Goal: Navigation & Orientation: Find specific page/section

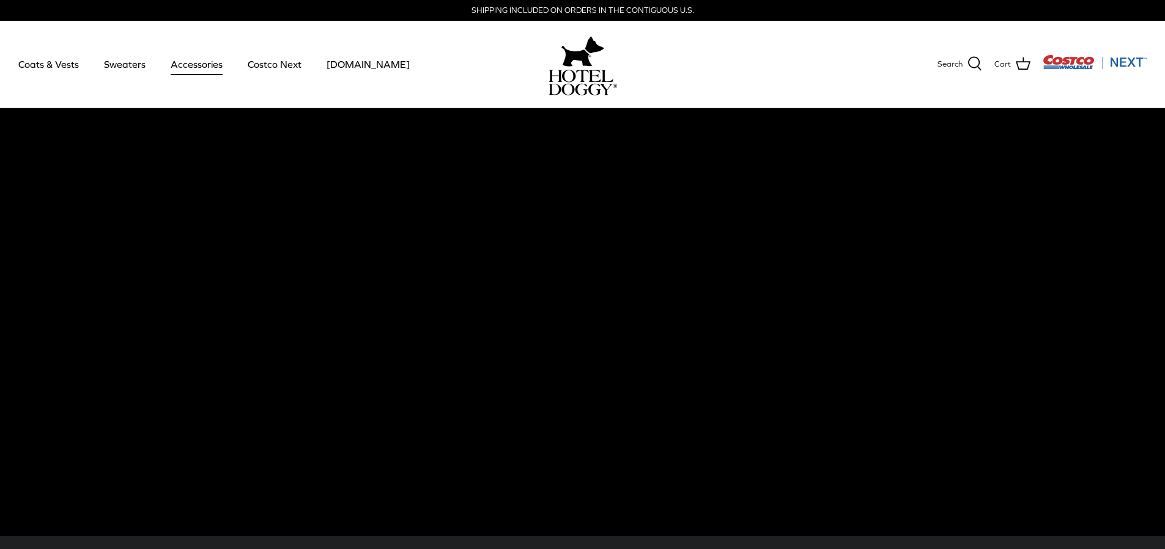
click at [174, 67] on link "Accessories" at bounding box center [197, 64] width 74 height 42
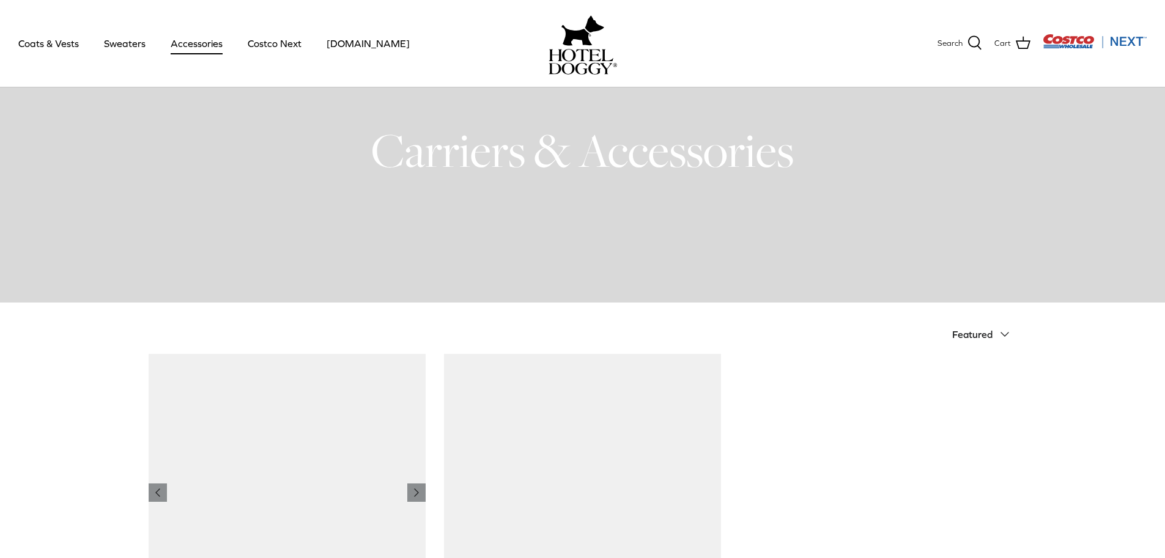
scroll to position [220, 0]
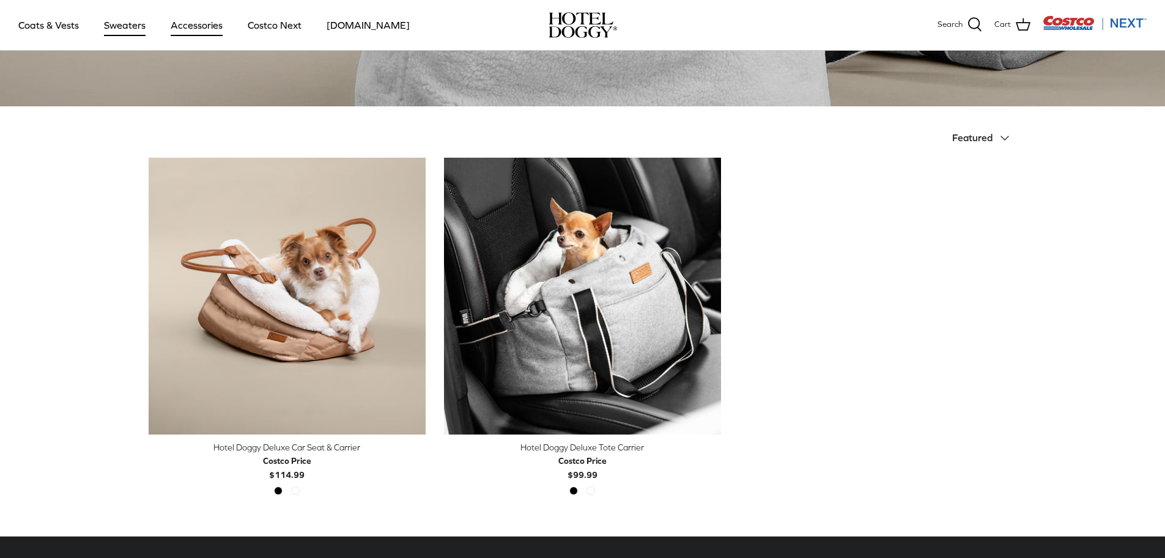
click at [130, 26] on link "Sweaters" at bounding box center [125, 25] width 64 height 42
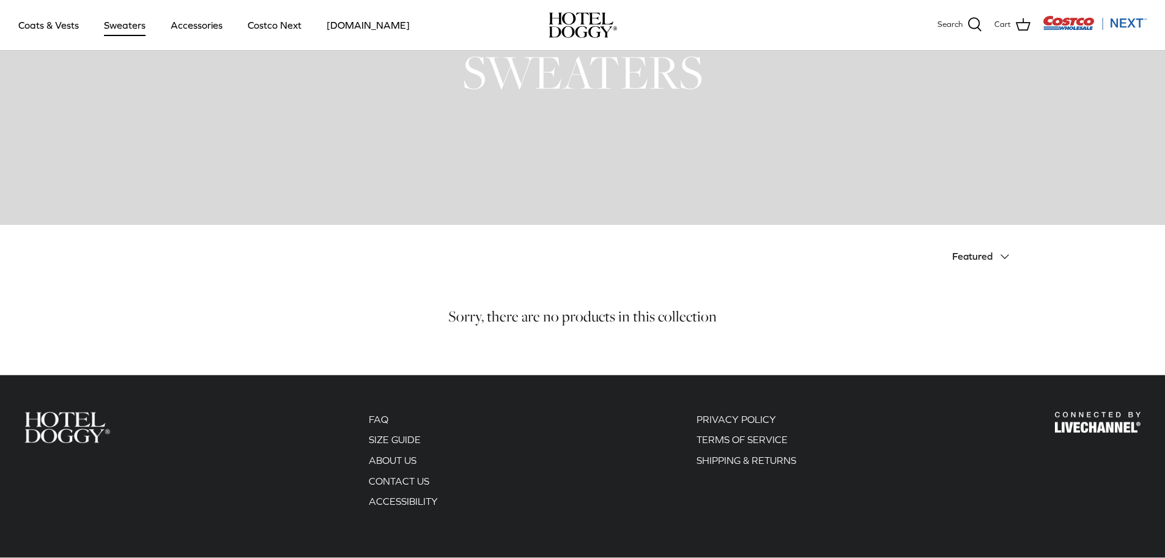
scroll to position [171, 0]
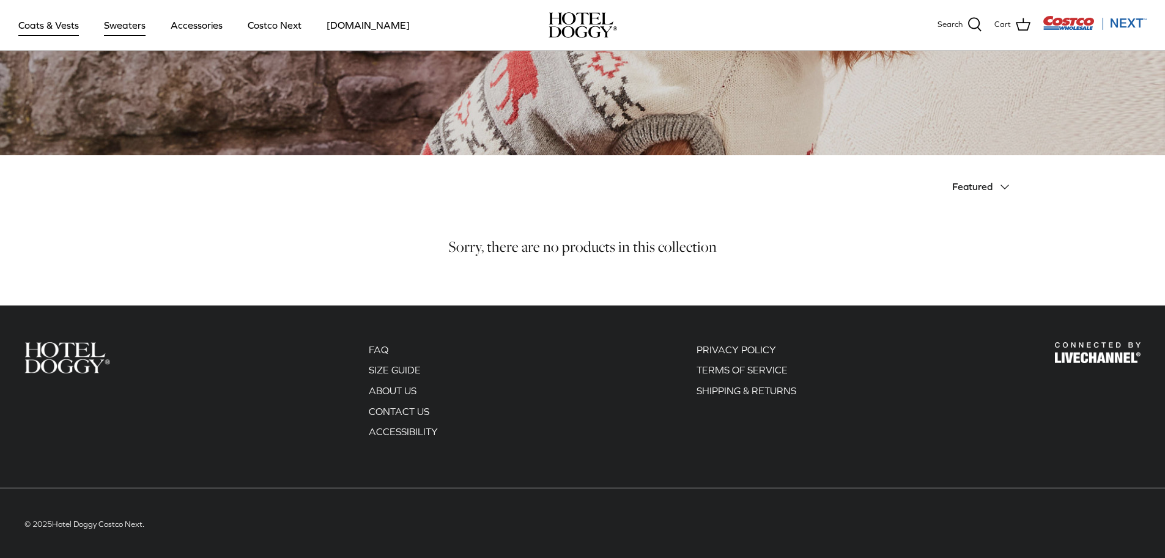
click at [84, 29] on link "Coats & Vests" at bounding box center [48, 25] width 83 height 42
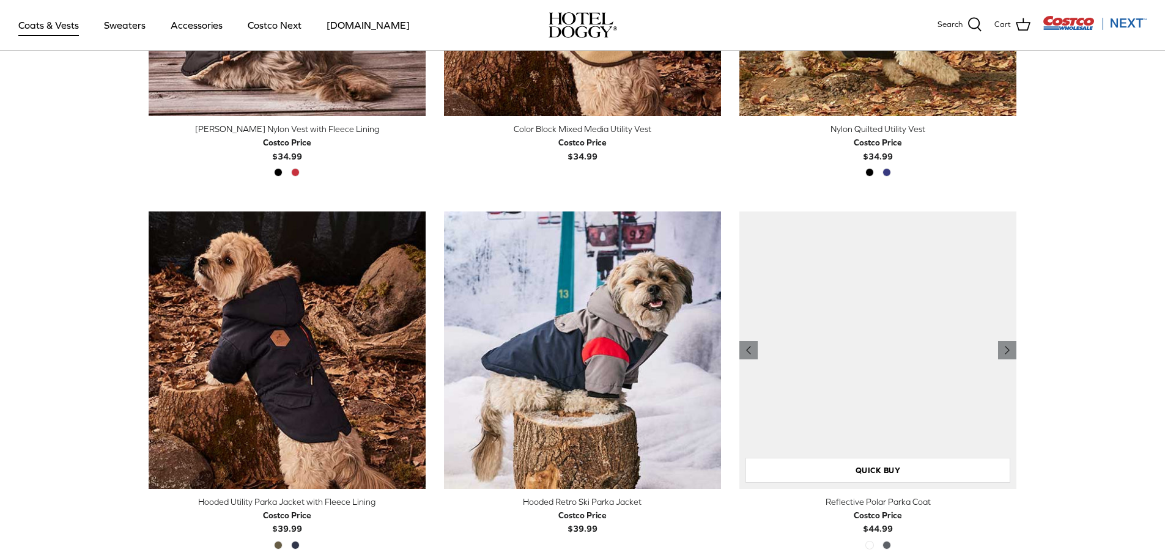
scroll to position [641, 0]
